Goal: Transaction & Acquisition: Download file/media

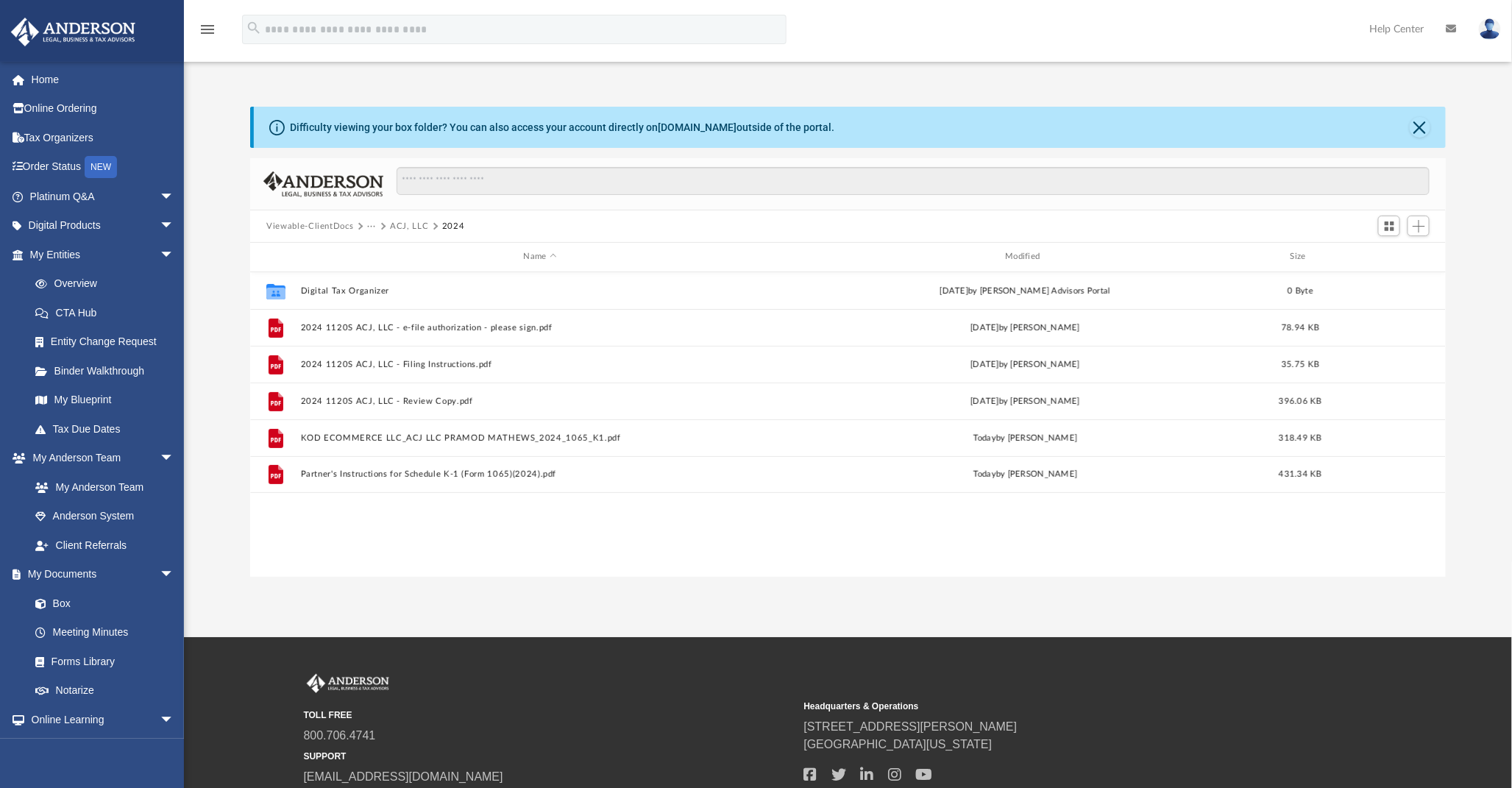
scroll to position [321, 1183]
click at [406, 223] on button "ACJ, LLC" at bounding box center [409, 226] width 38 height 13
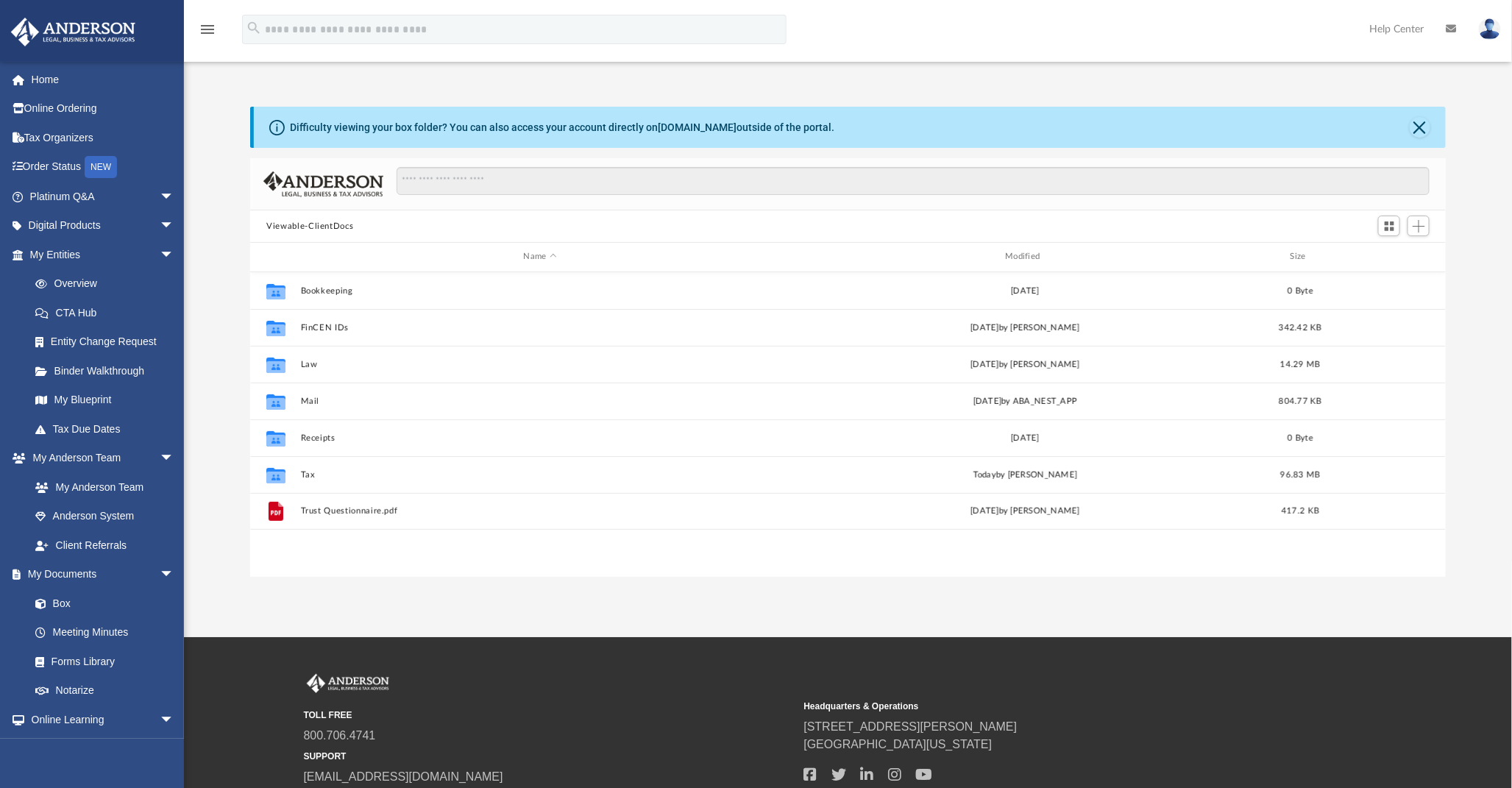
scroll to position [321, 1183]
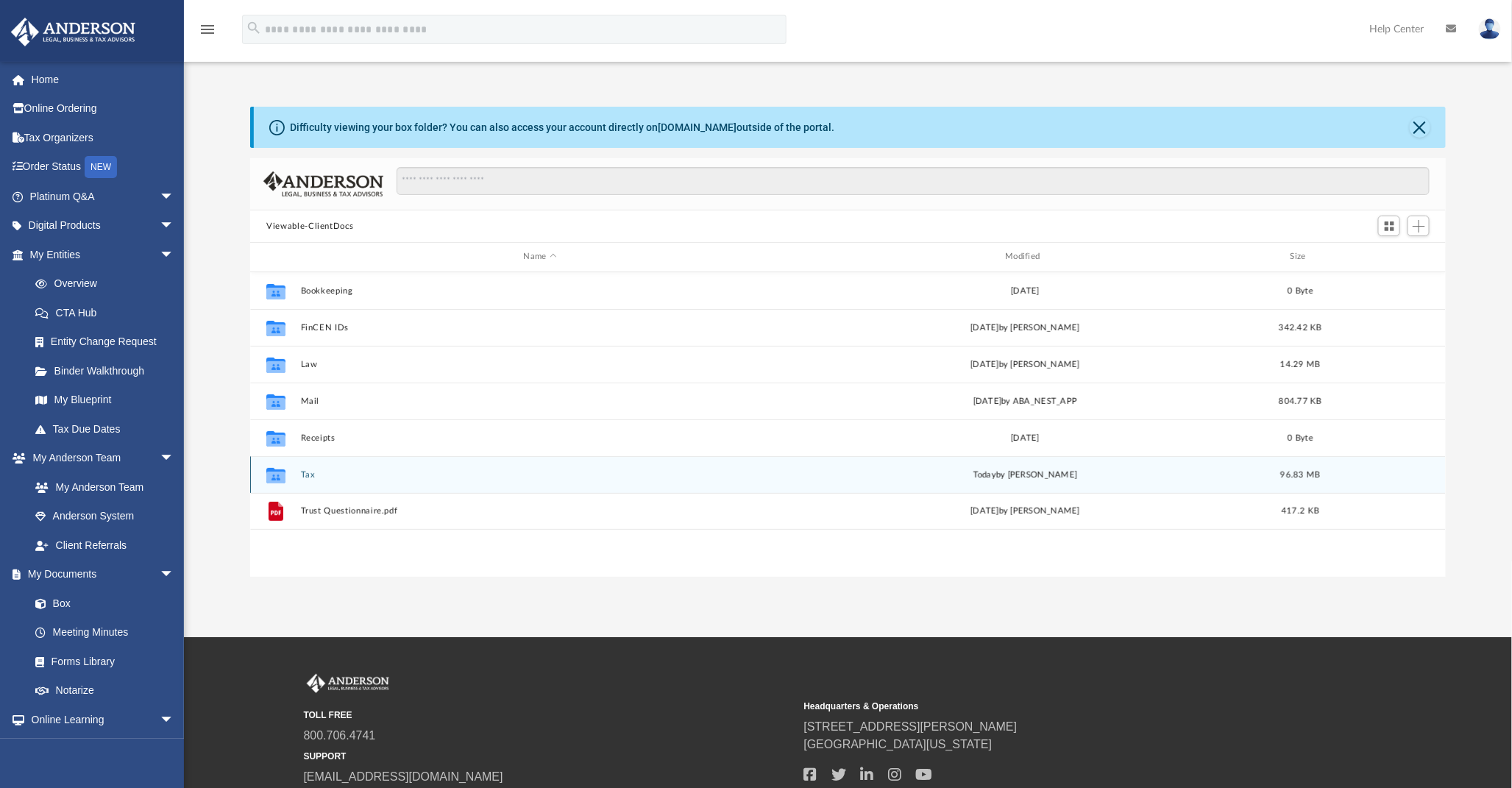
click at [303, 475] on button "Tax" at bounding box center [540, 475] width 479 height 9
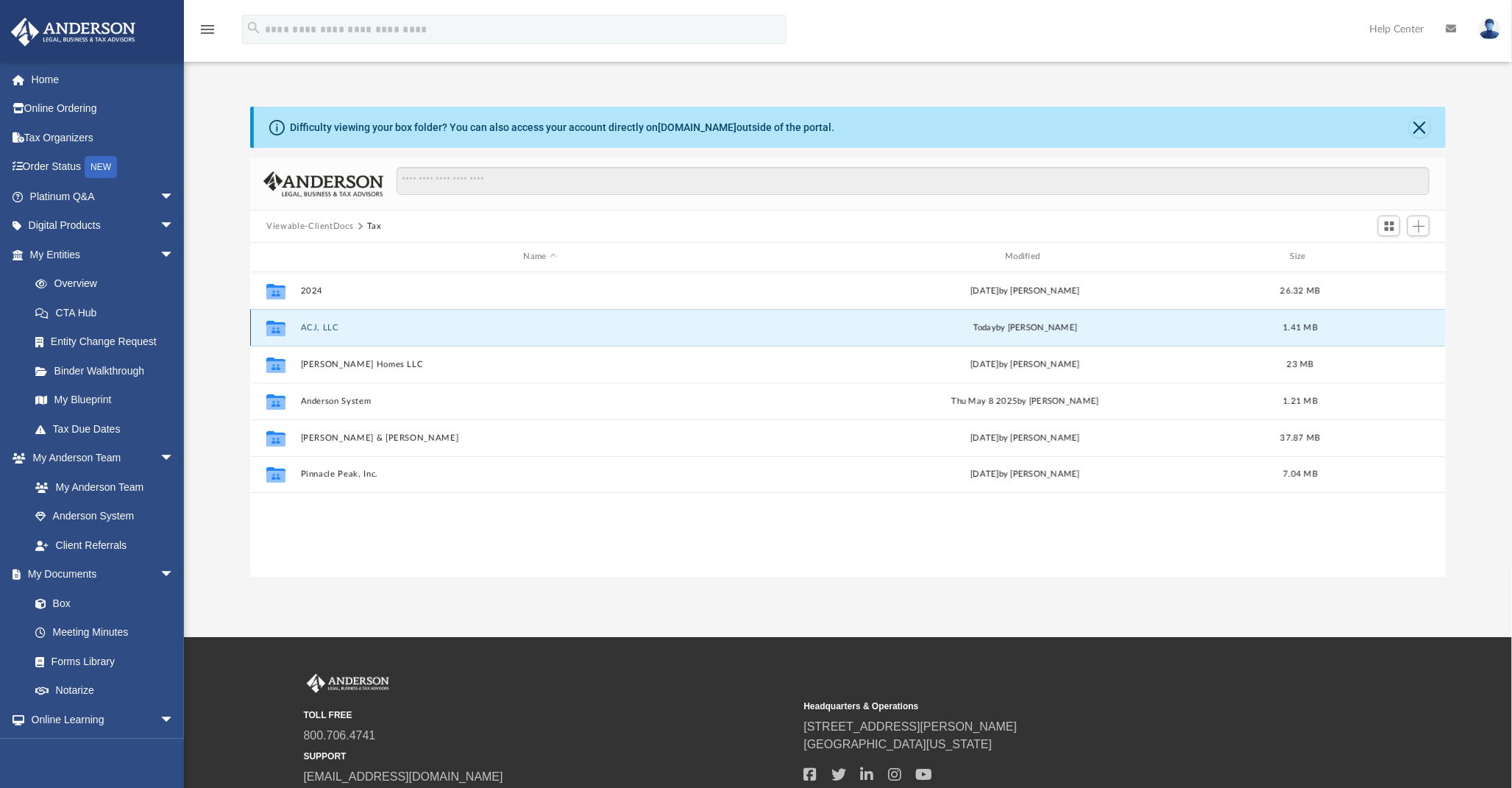
click at [318, 323] on button "ACJ, LLC" at bounding box center [540, 328] width 479 height 9
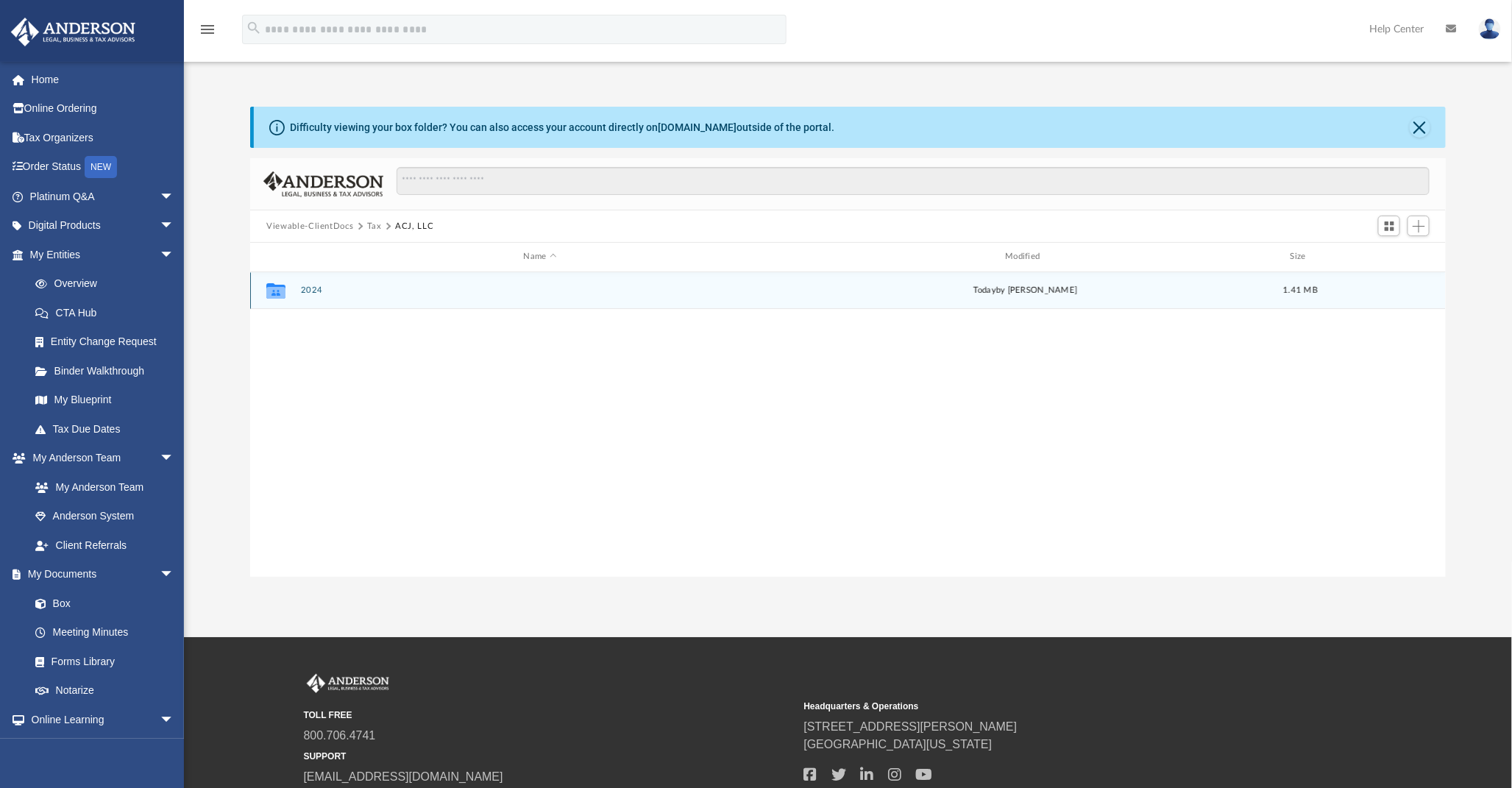
click at [303, 291] on button "2024" at bounding box center [540, 290] width 479 height 9
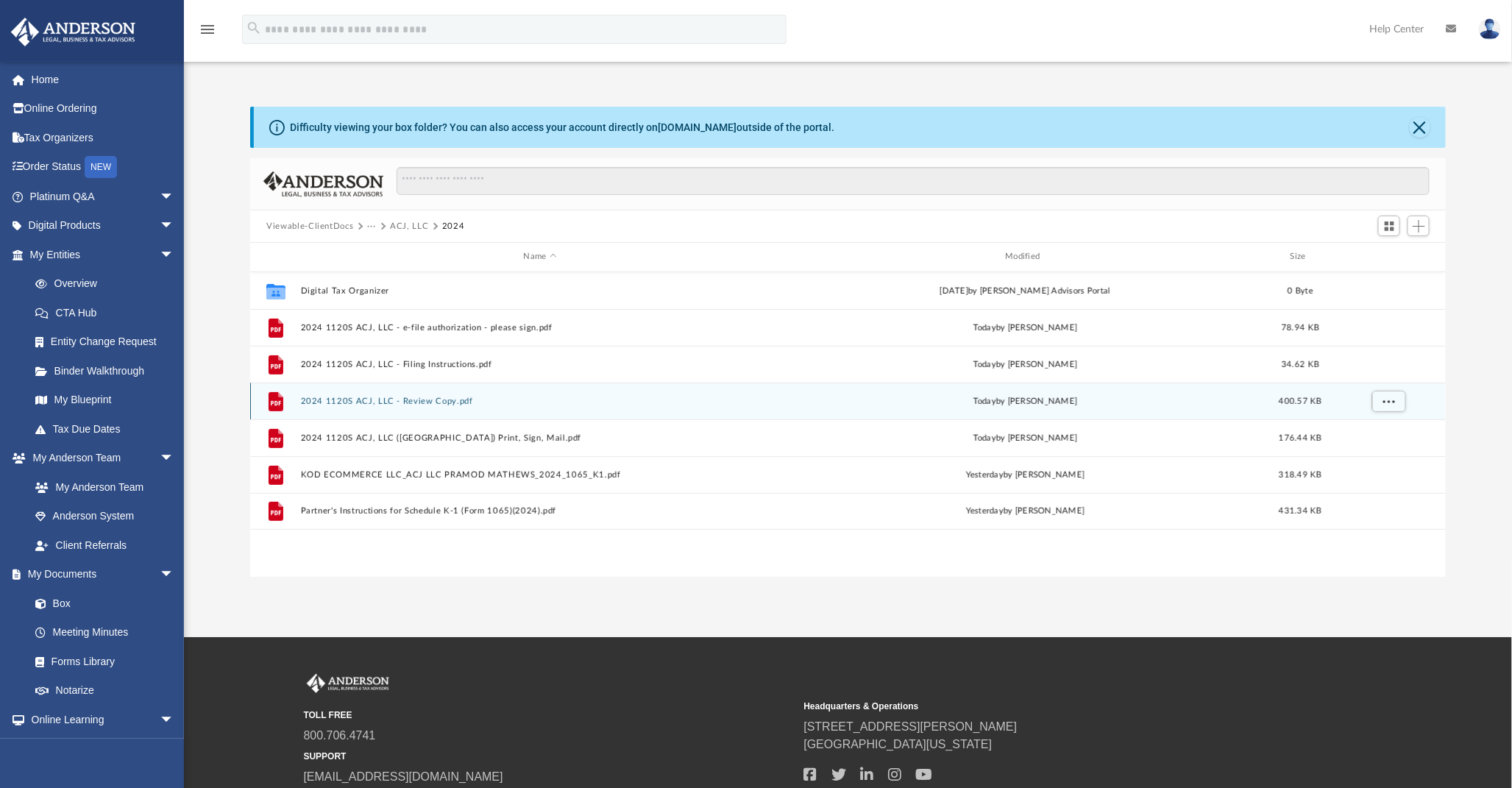
click at [409, 401] on button "2024 1120S ACJ, LLC - Review Copy.pdf" at bounding box center [540, 402] width 479 height 9
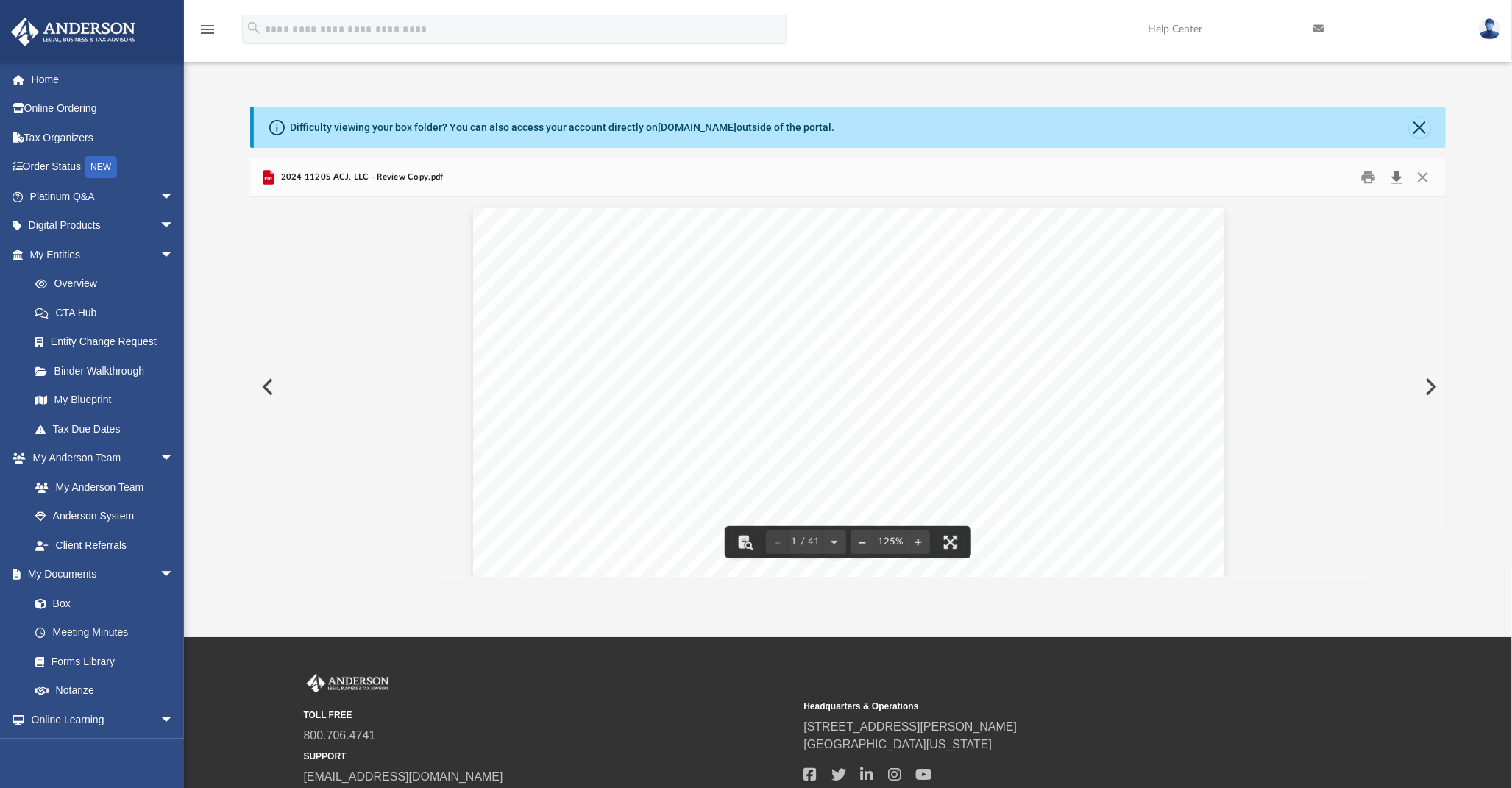
click at [1399, 175] on button "Download" at bounding box center [1397, 177] width 26 height 23
click at [923, 106] on div "Difficulty viewing your box folder? You can also access your account directly o…" at bounding box center [850, 127] width 1192 height 41
click at [1429, 129] on button "Close" at bounding box center [1420, 127] width 21 height 21
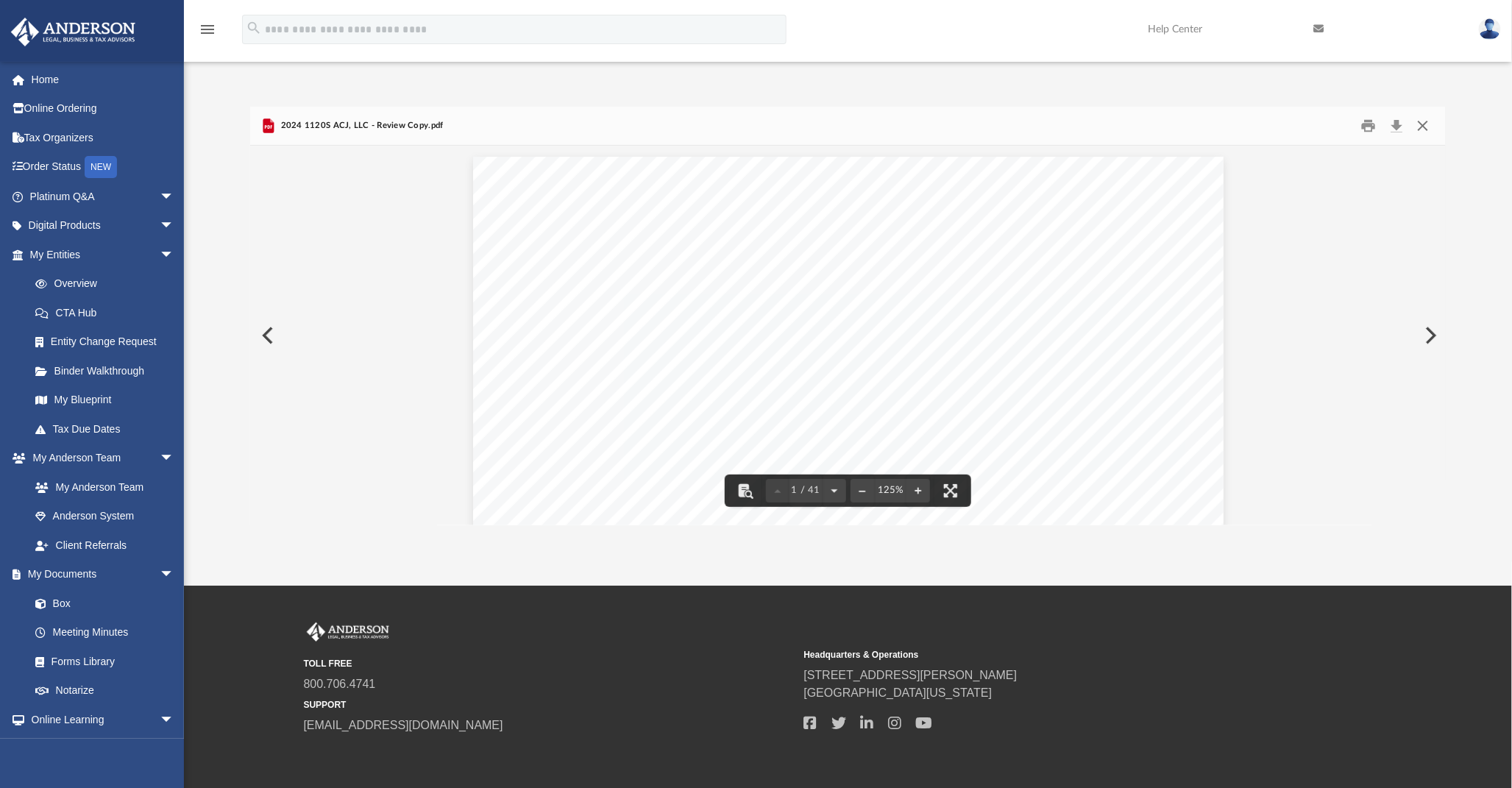
click at [1424, 126] on button "Close" at bounding box center [1423, 126] width 26 height 23
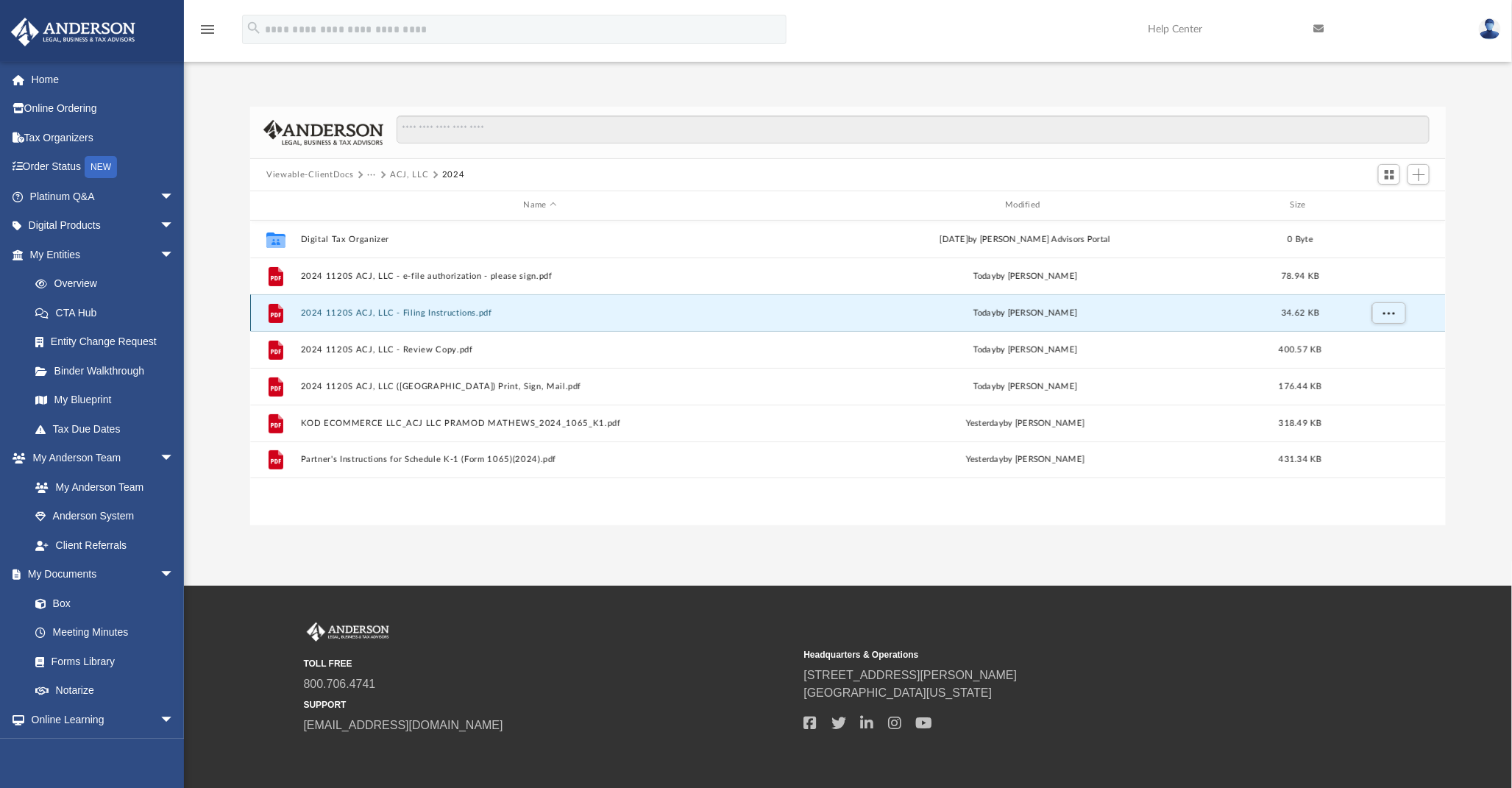
click at [443, 311] on button "2024 1120S ACJ, LLC - Filing Instructions.pdf" at bounding box center [540, 313] width 479 height 9
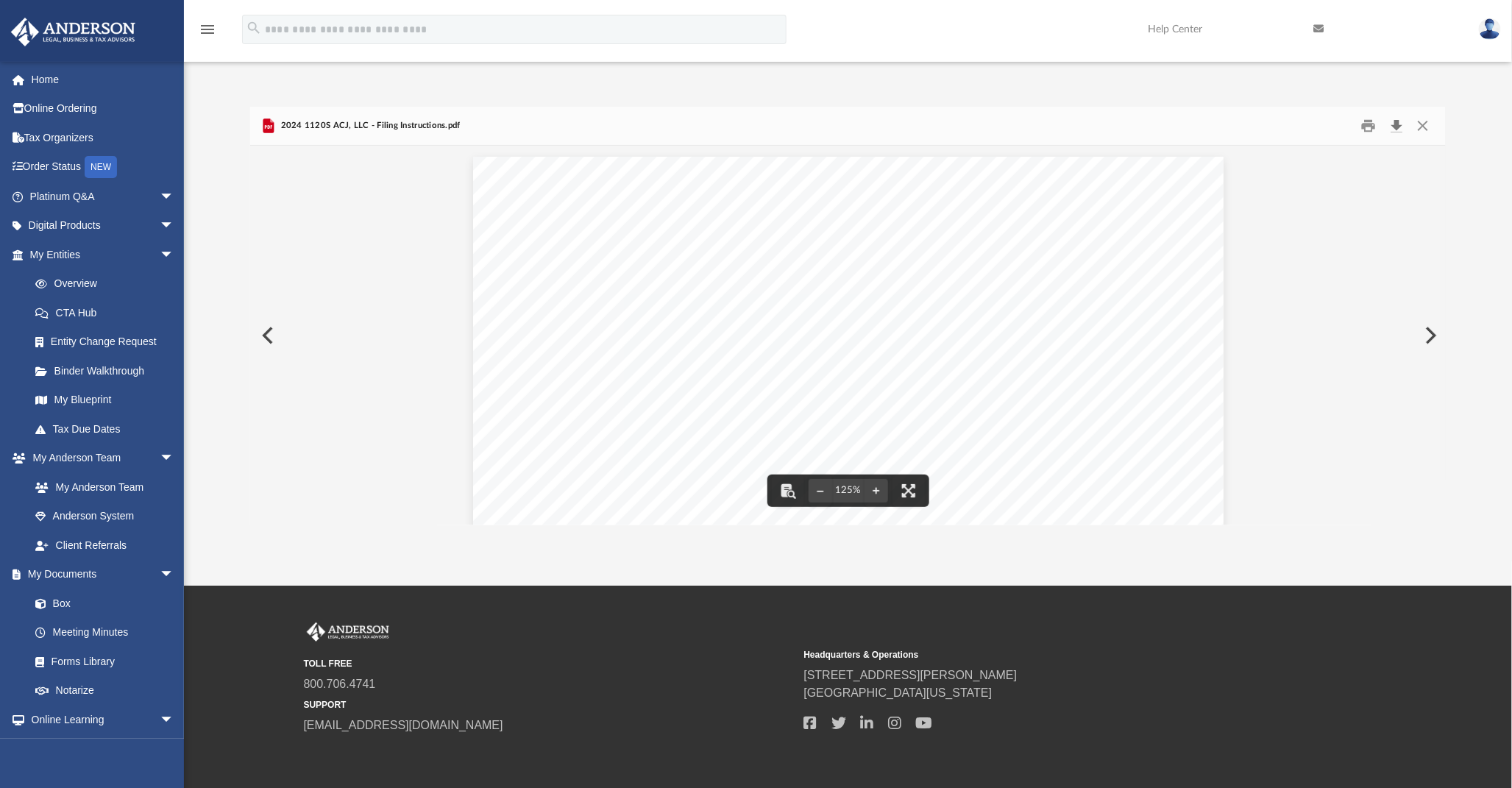
click at [1402, 123] on button "Download" at bounding box center [1397, 126] width 26 height 23
click at [1423, 124] on button "Close" at bounding box center [1423, 126] width 26 height 23
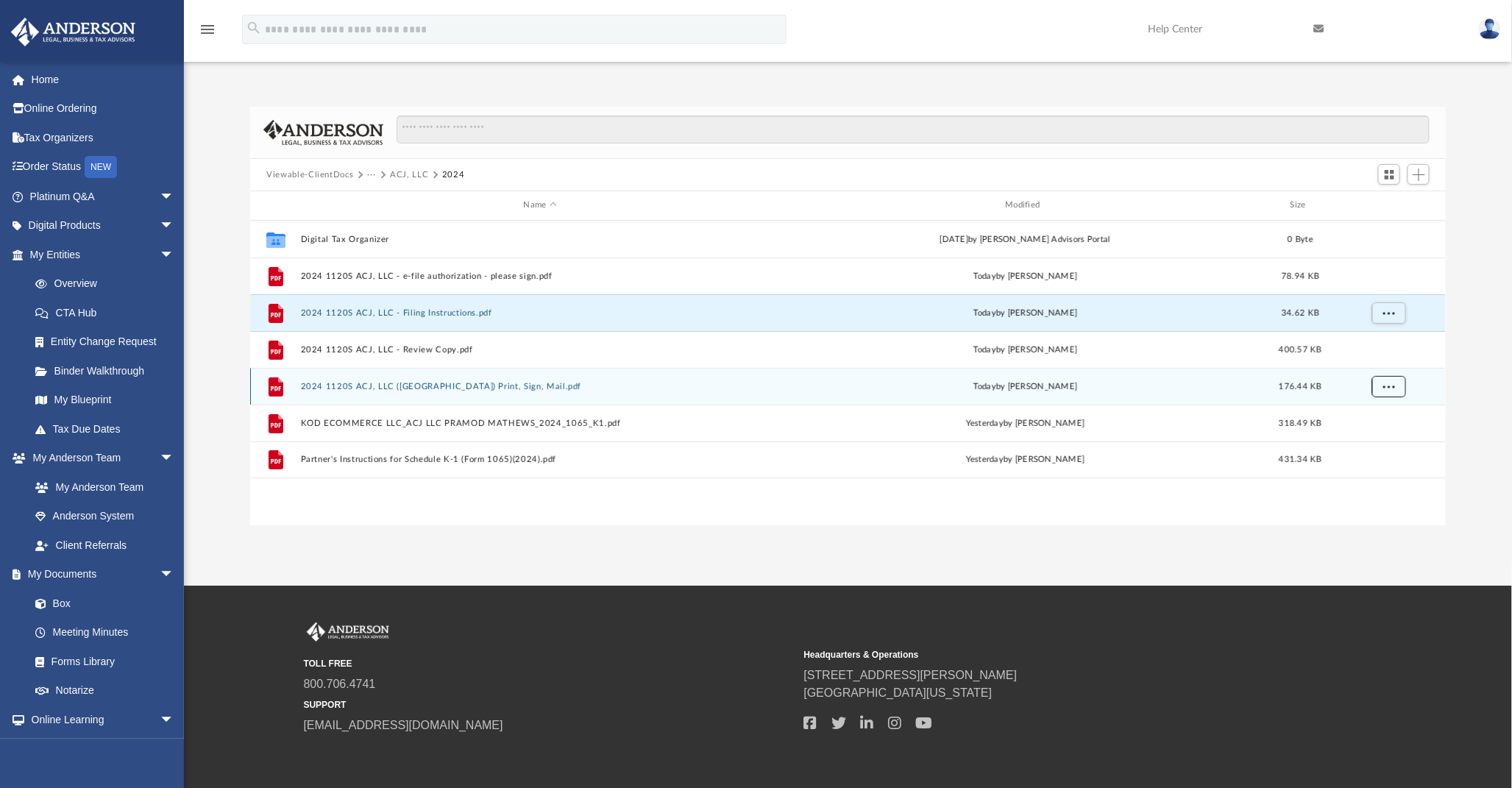
click at [1394, 389] on span "More options" at bounding box center [1389, 386] width 12 height 8
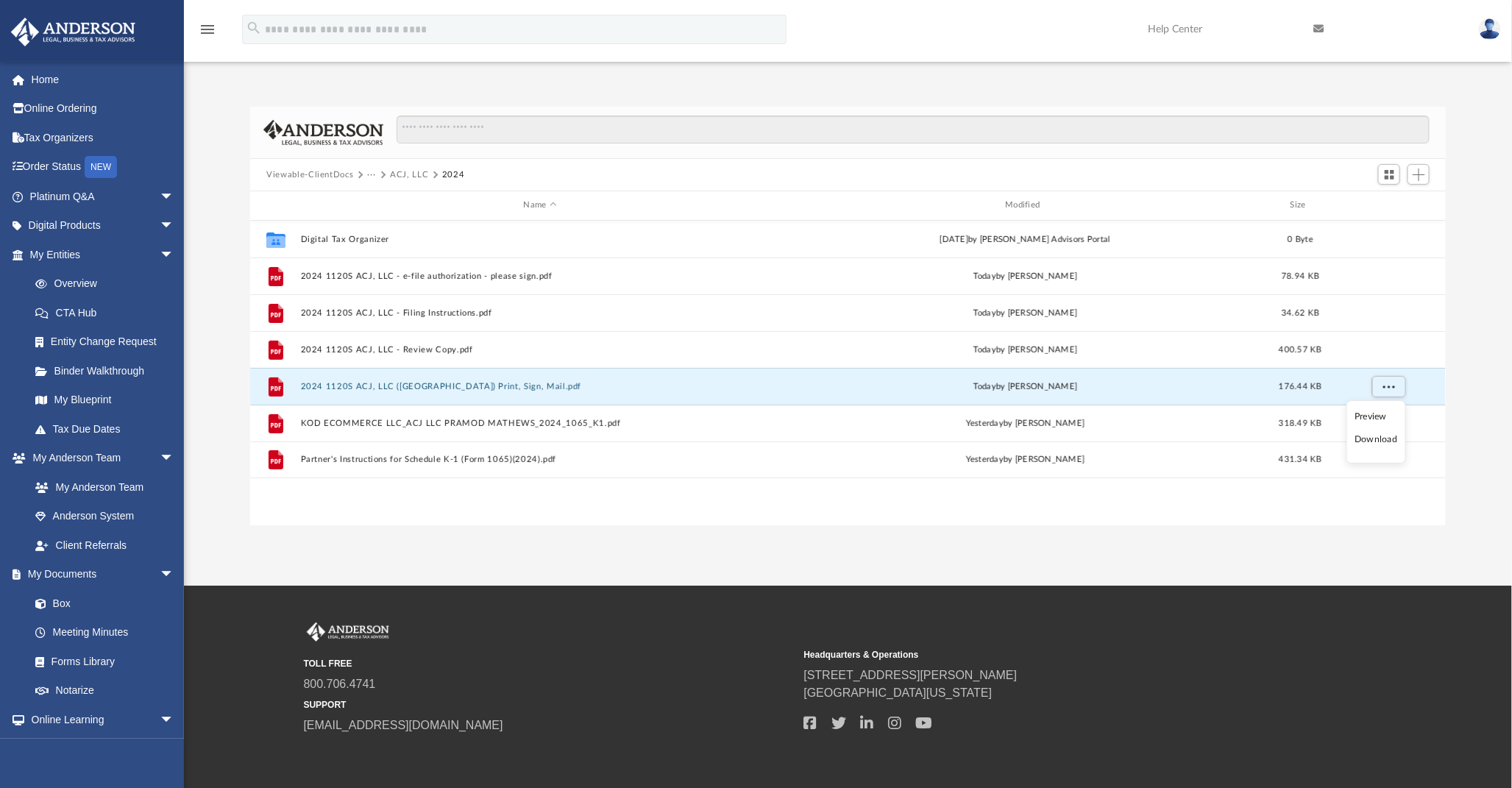
click at [1371, 442] on li "Download" at bounding box center [1376, 441] width 43 height 16
